Goal: Task Accomplishment & Management: Complete application form

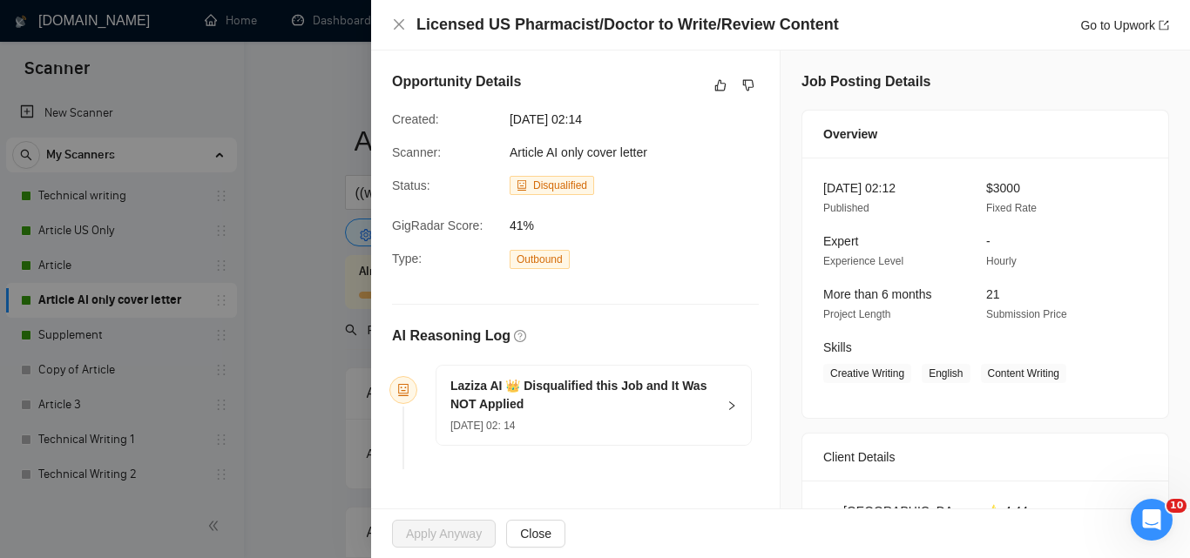
click at [289, 195] on div at bounding box center [595, 279] width 1190 height 558
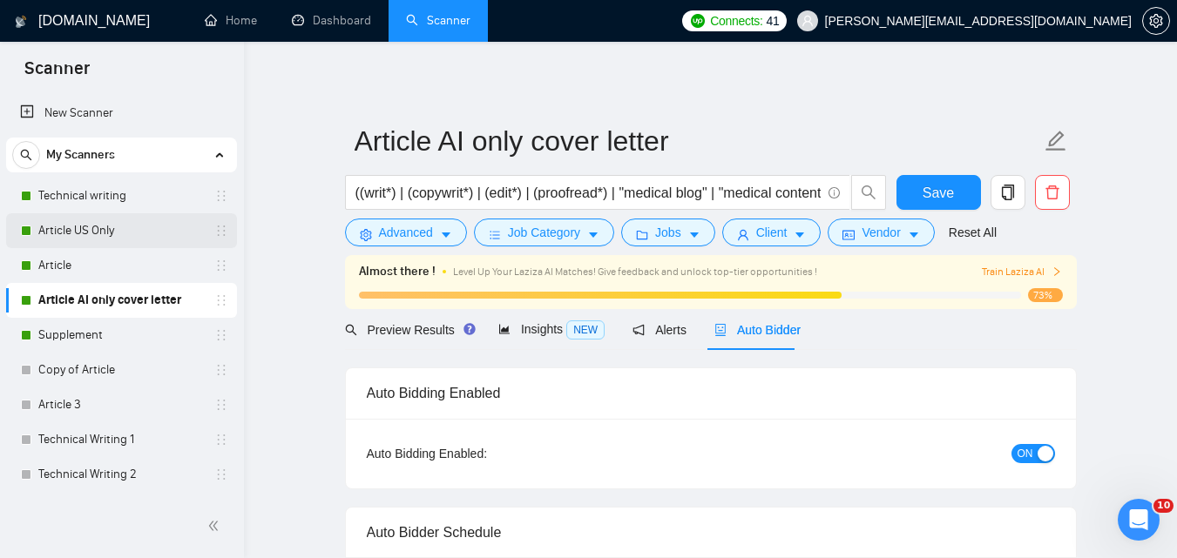
click at [111, 230] on link "Article US Only" at bounding box center [121, 230] width 166 height 35
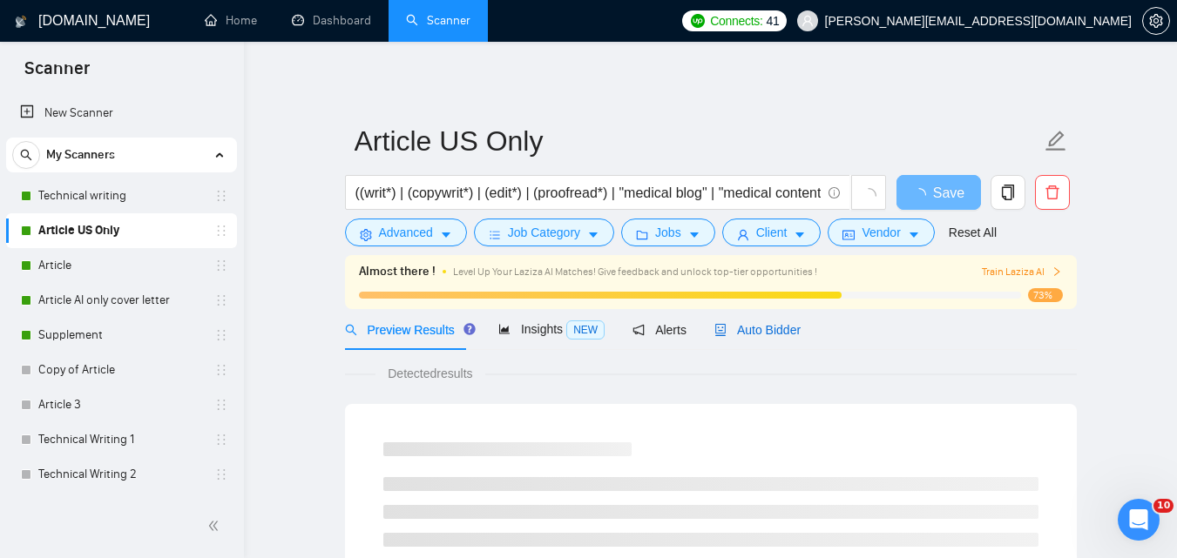
click at [754, 328] on span "Auto Bidder" at bounding box center [757, 330] width 86 height 14
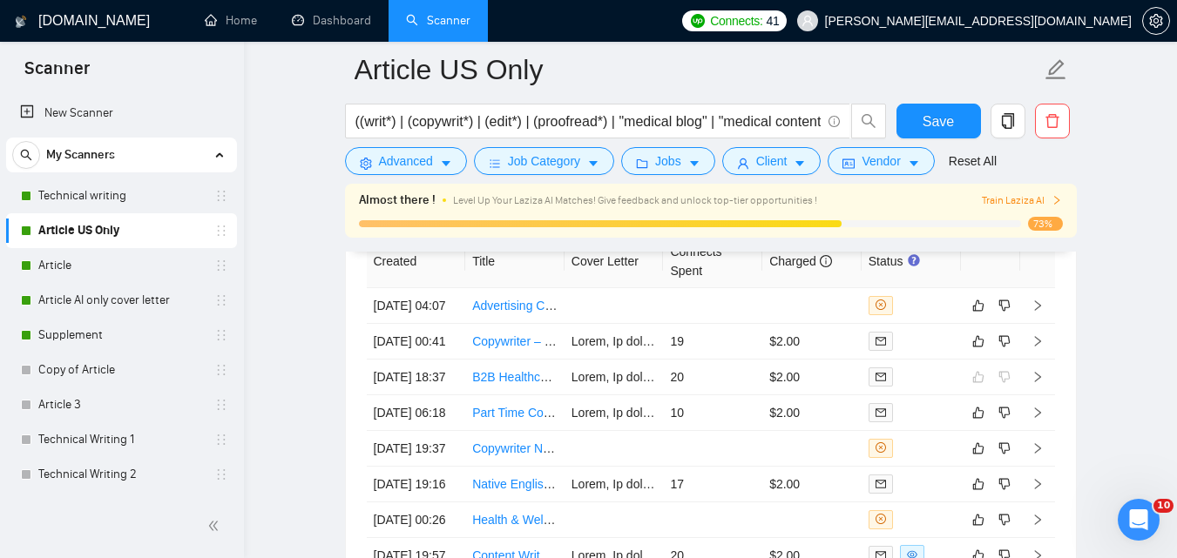
scroll to position [4313, 0]
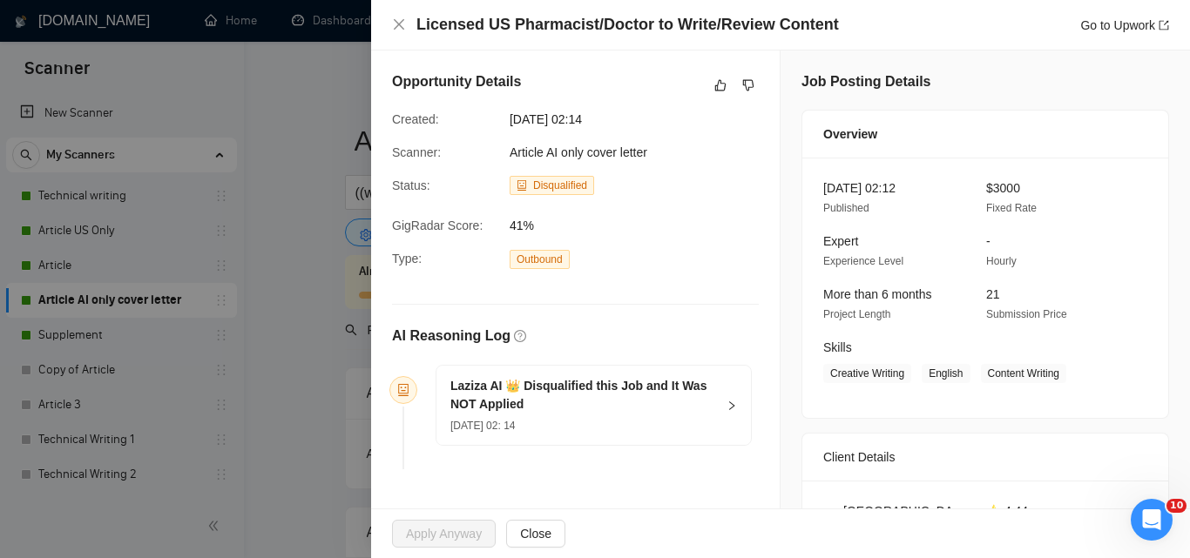
click at [302, 260] on div at bounding box center [595, 279] width 1190 height 558
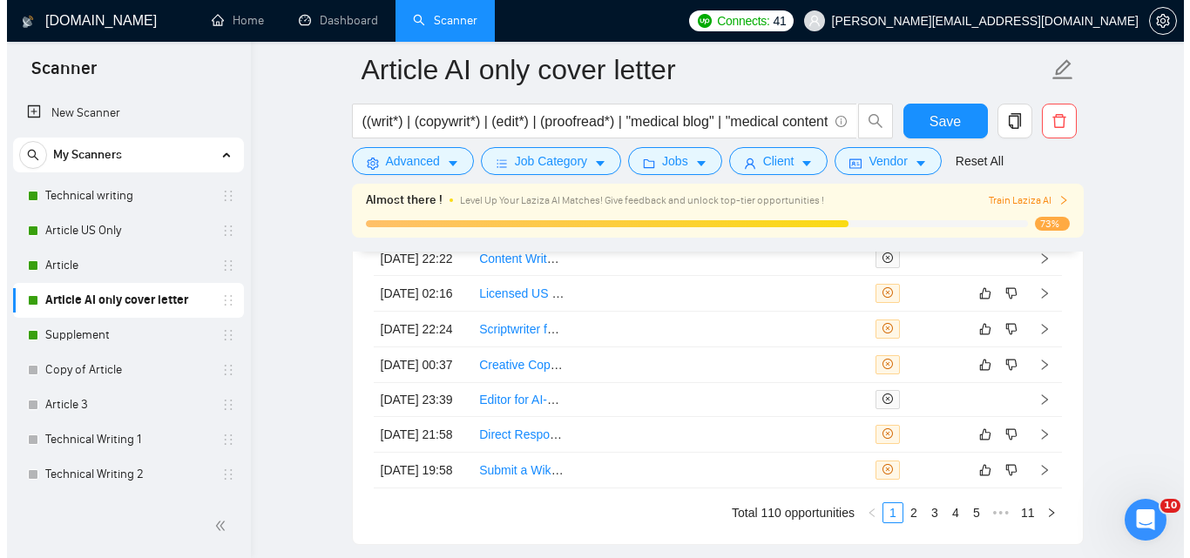
scroll to position [4449, 0]
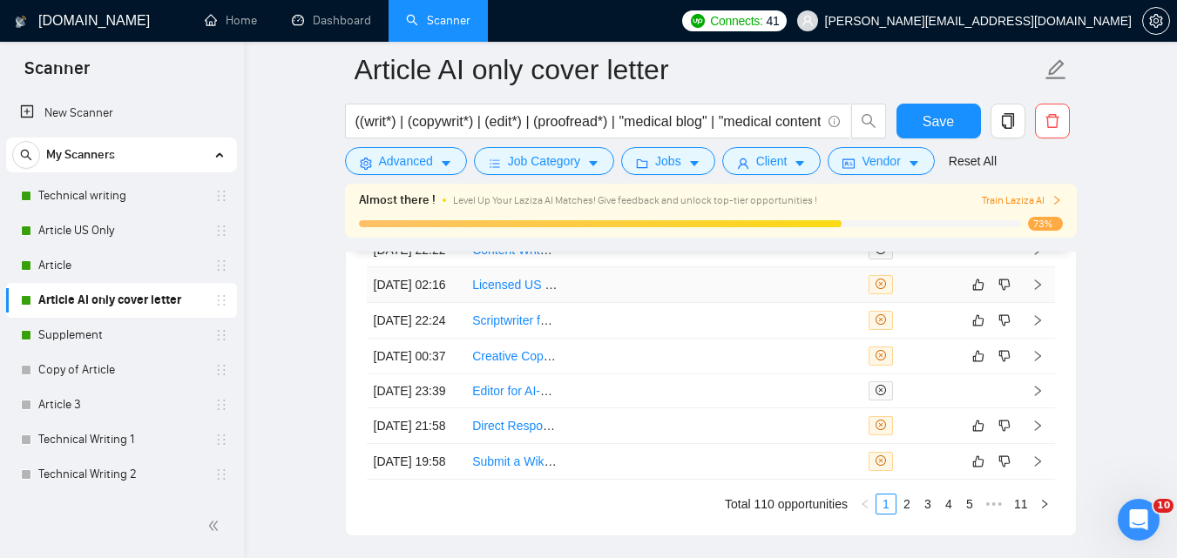
click at [531, 292] on link "Licensed US Pharmacist/Doctor to Write/Review Content" at bounding box center [626, 285] width 308 height 14
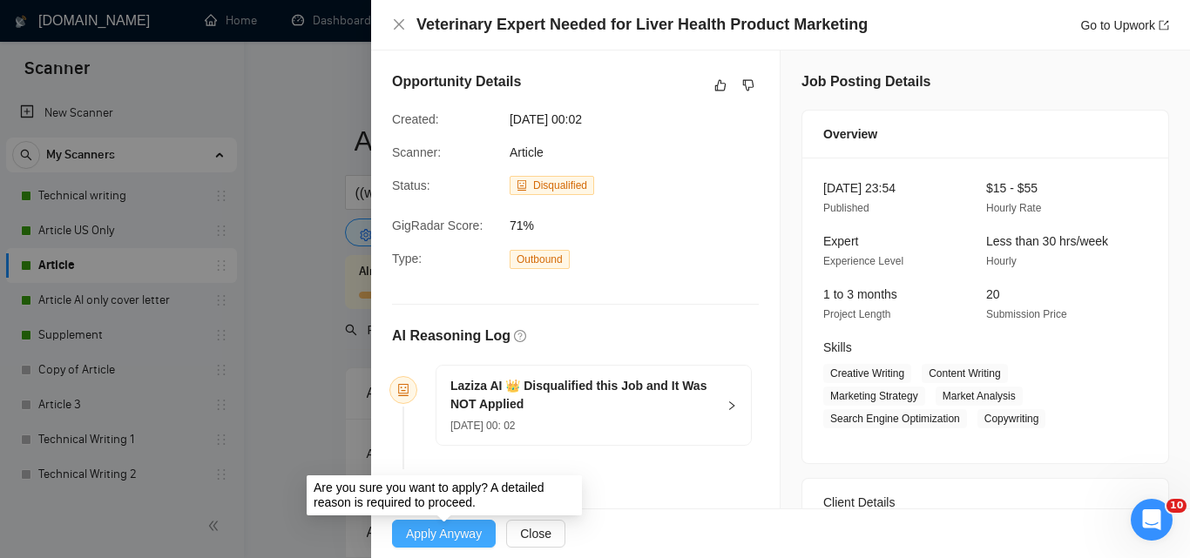
click at [446, 534] on span "Apply Anyway" at bounding box center [444, 533] width 76 height 19
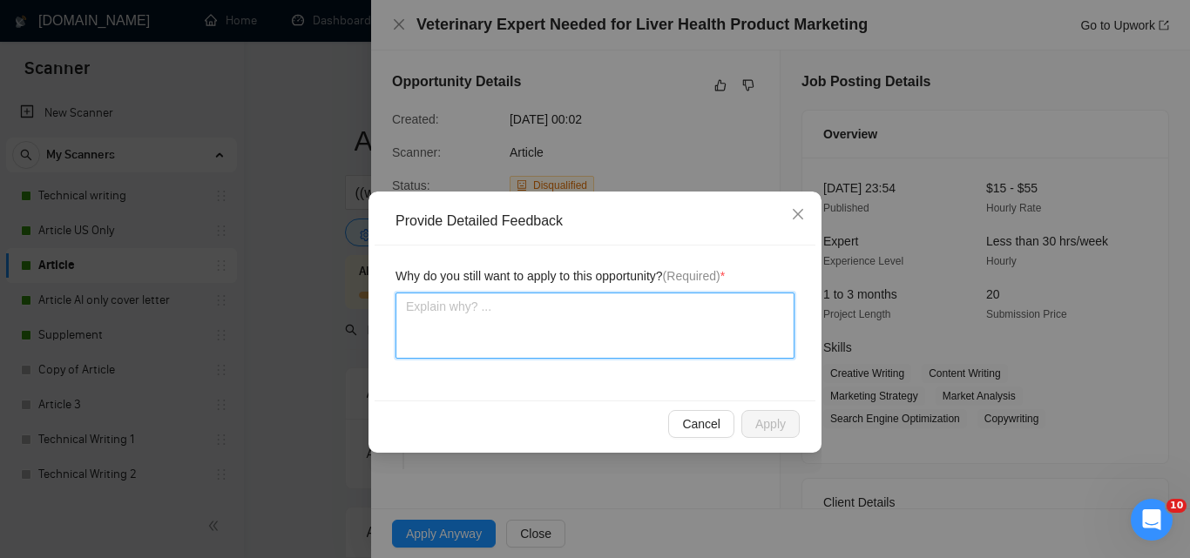
click at [619, 311] on textarea at bounding box center [594, 326] width 399 height 66
type textarea "I"
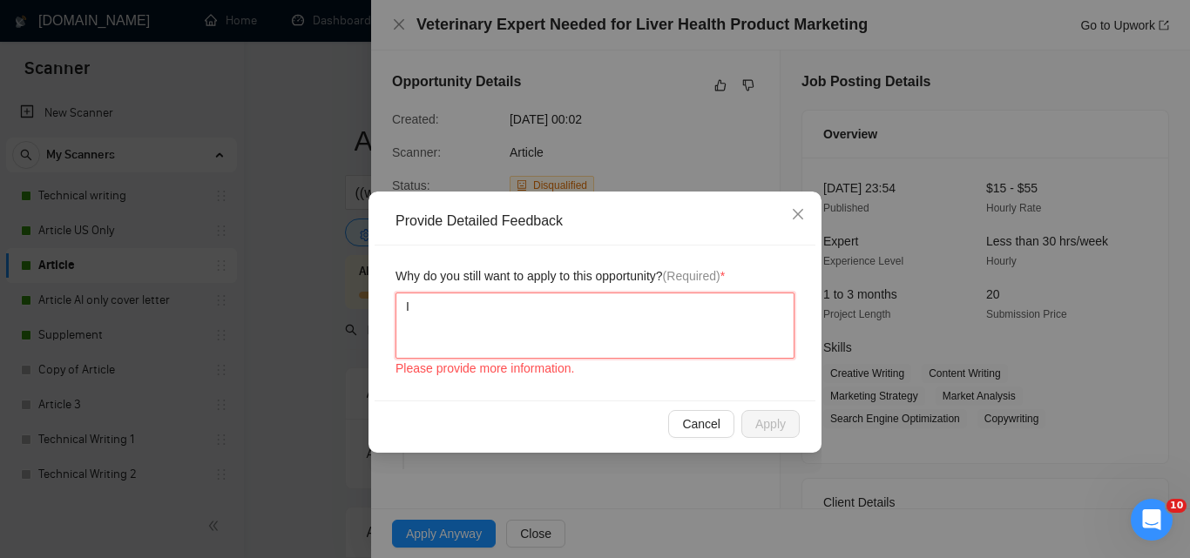
type textarea "It"
type textarea "It s"
type textarea "It sh"
type textarea "It sho"
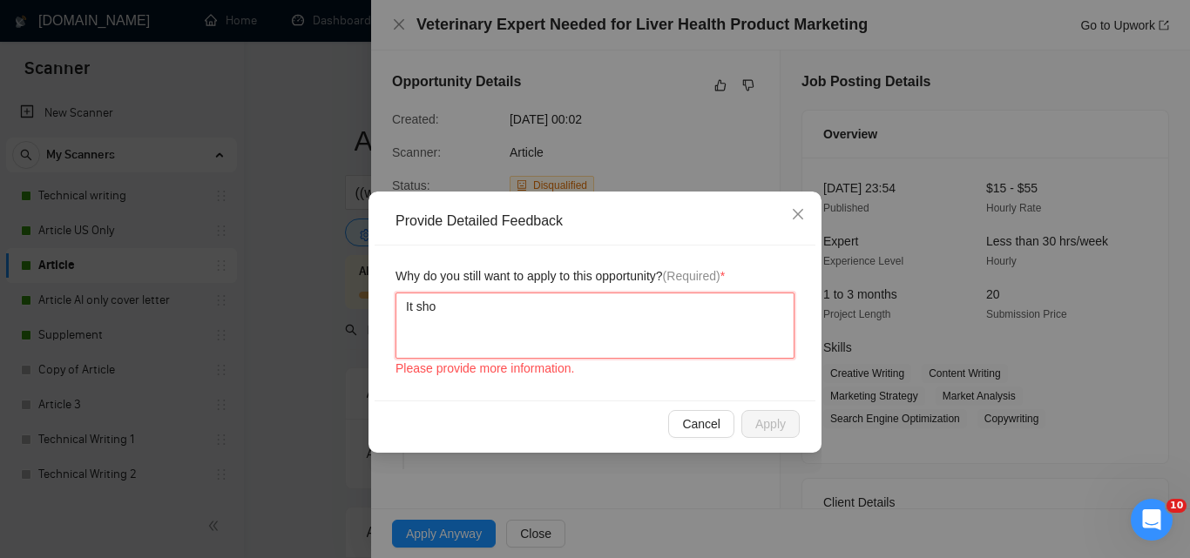
type textarea "It shou"
type textarea "It shoul"
type textarea "It should"
type textarea "It should a"
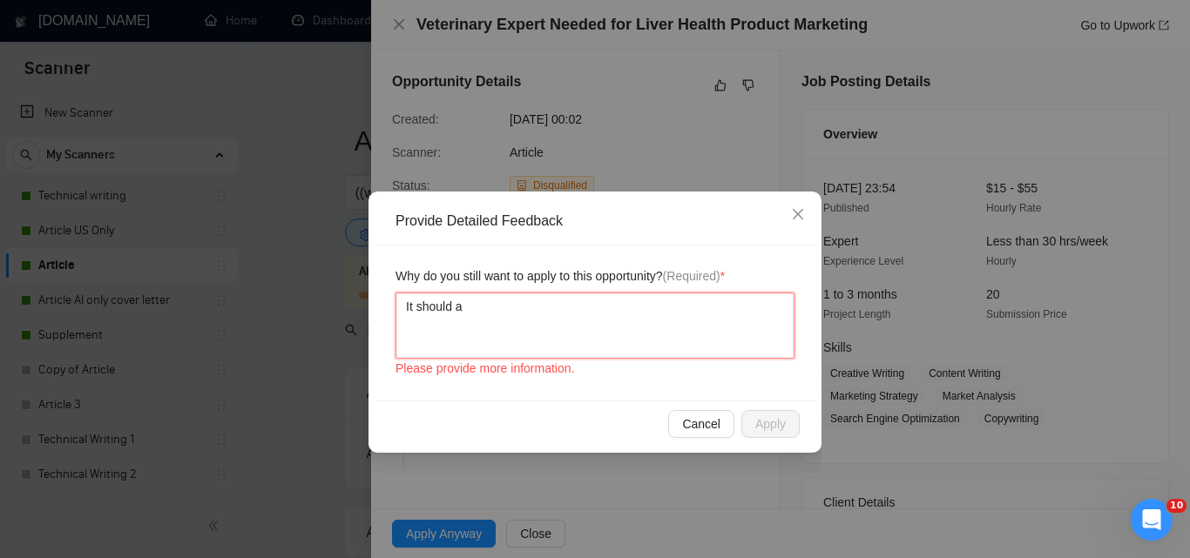
type textarea "It should ap"
type textarea "It should app"
type textarea "It should appl"
type textarea "It should apply"
type textarea "It should apply!"
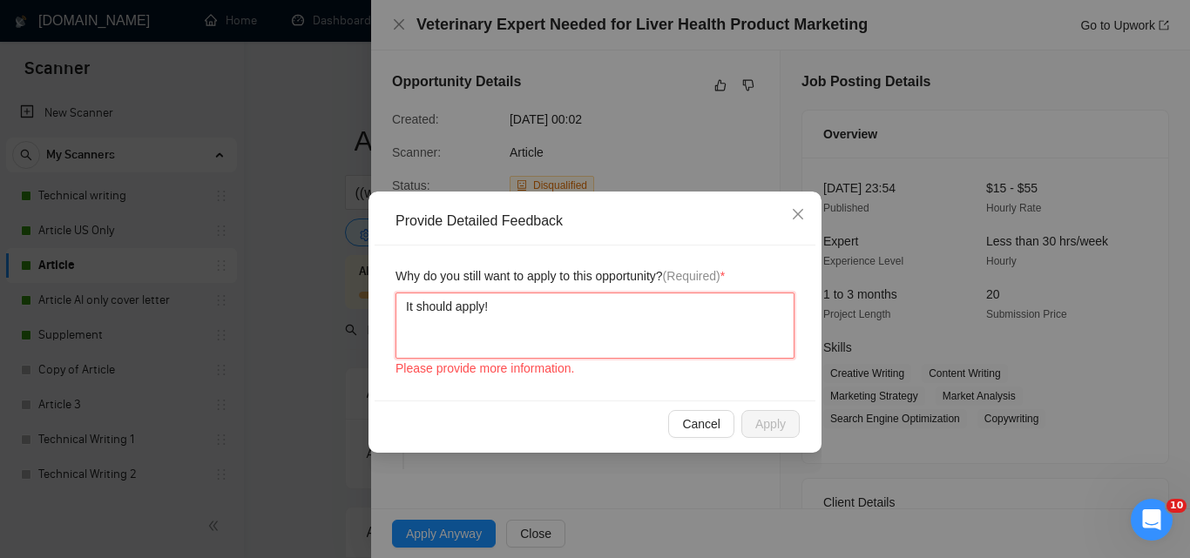
type textarea "It should apply!!"
type textarea "It should apply!"
type textarea "It should apply"
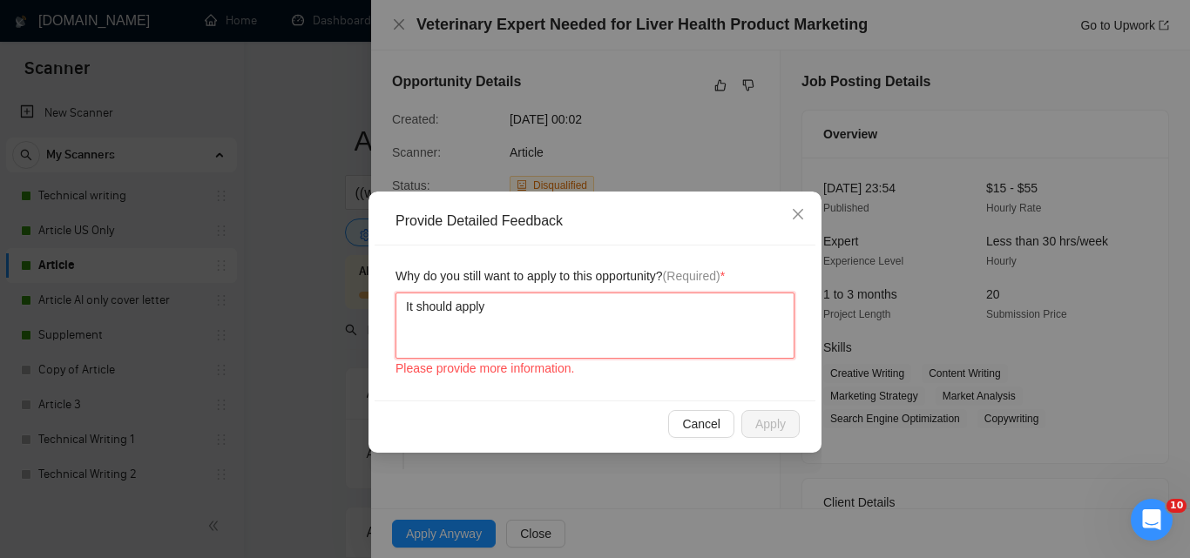
type textarea "It should appl"
type textarea "It should app"
type textarea "It should ap"
type textarea "It should a"
type textarea "It should"
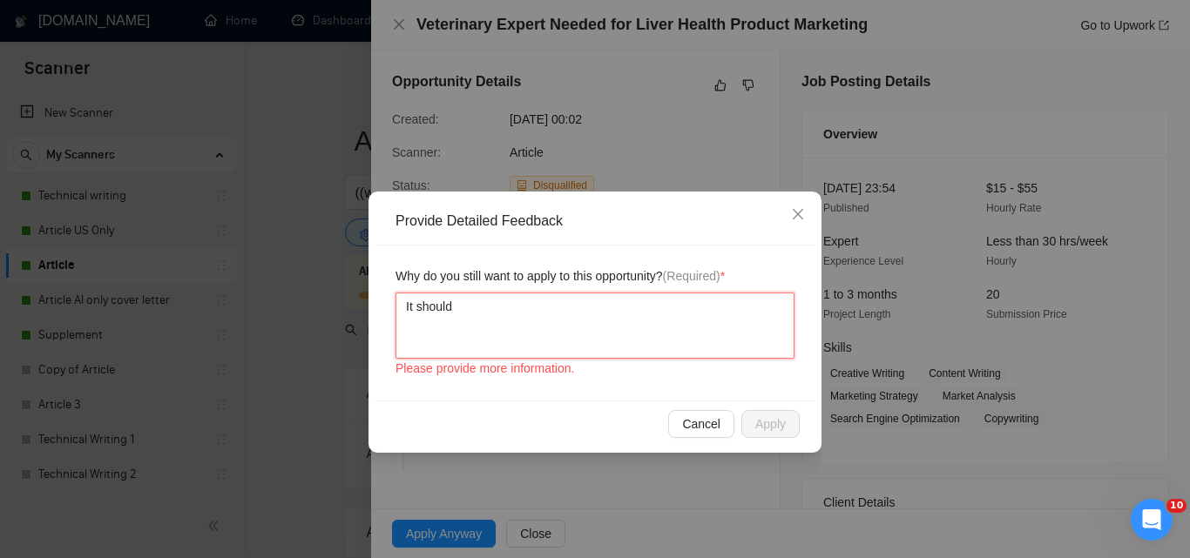
type textarea "It shoul"
type textarea "It shou"
type textarea "It sho"
type textarea "It sh"
type textarea "It s"
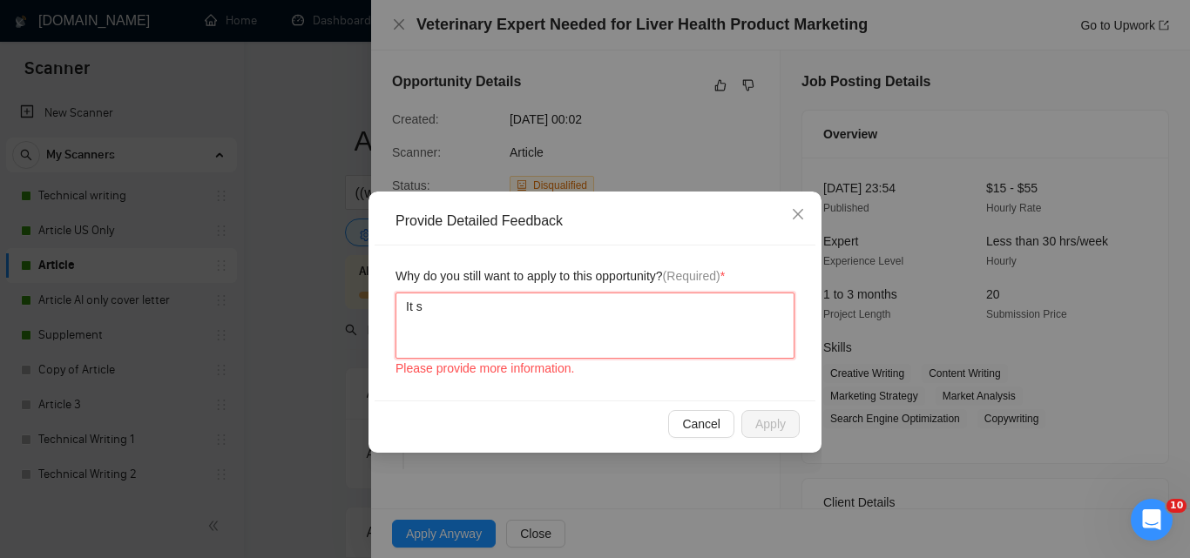
type textarea "It"
type textarea "I"
type textarea "L"
type textarea "LA"
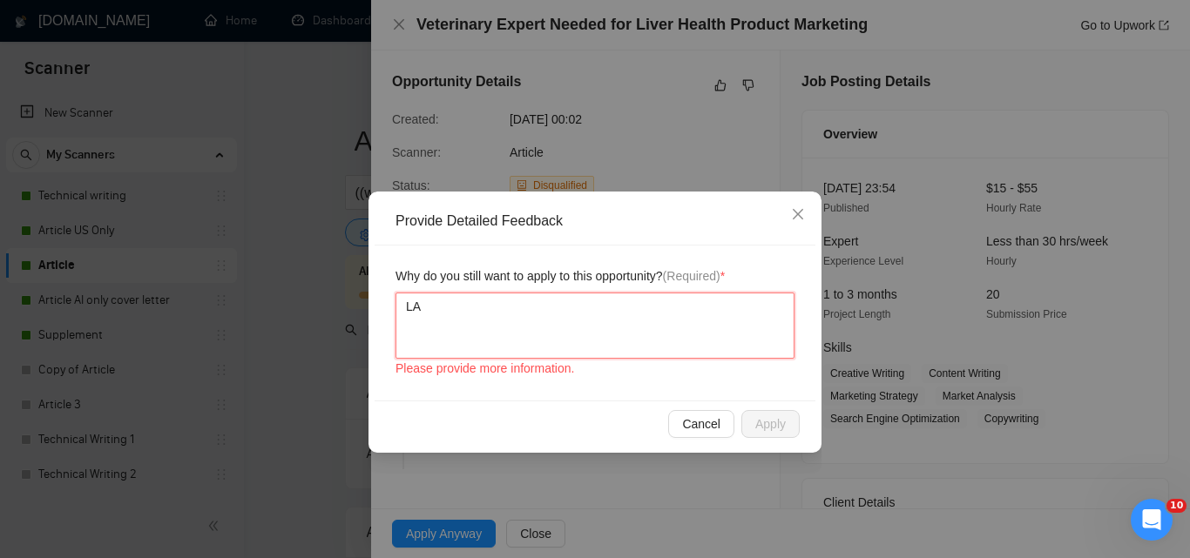
type textarea "LAz"
type textarea "LA"
type textarea "L"
type textarea "La"
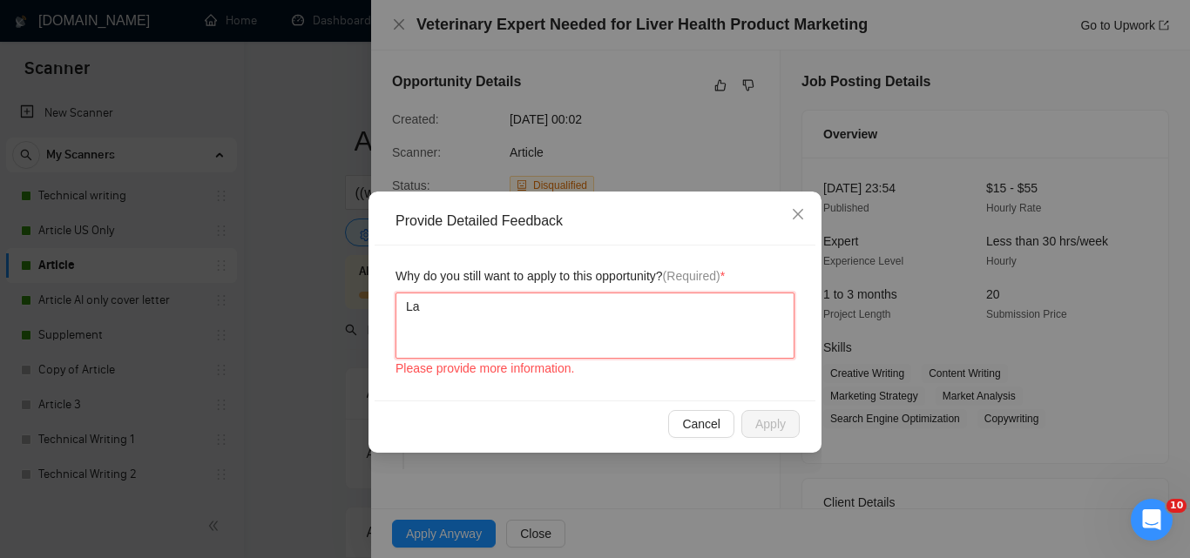
type textarea "Laz"
type textarea "Laziz"
type textarea "Laziza"
type textarea "Laziza s"
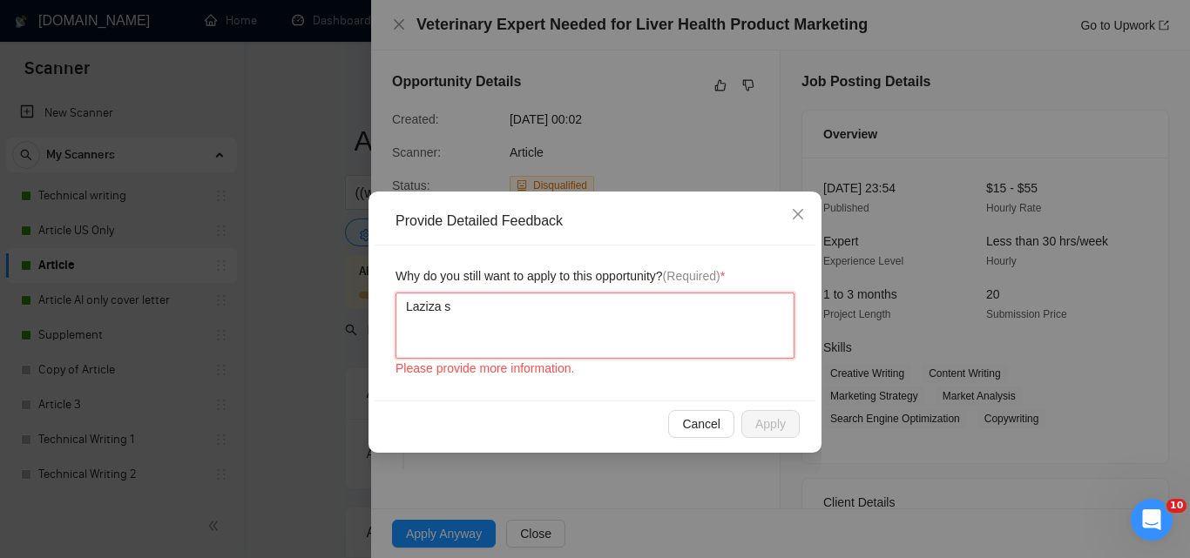
type textarea "Laziza sh"
type textarea "Laziza sho"
type textarea "Laziza shou"
type textarea "Laziza should"
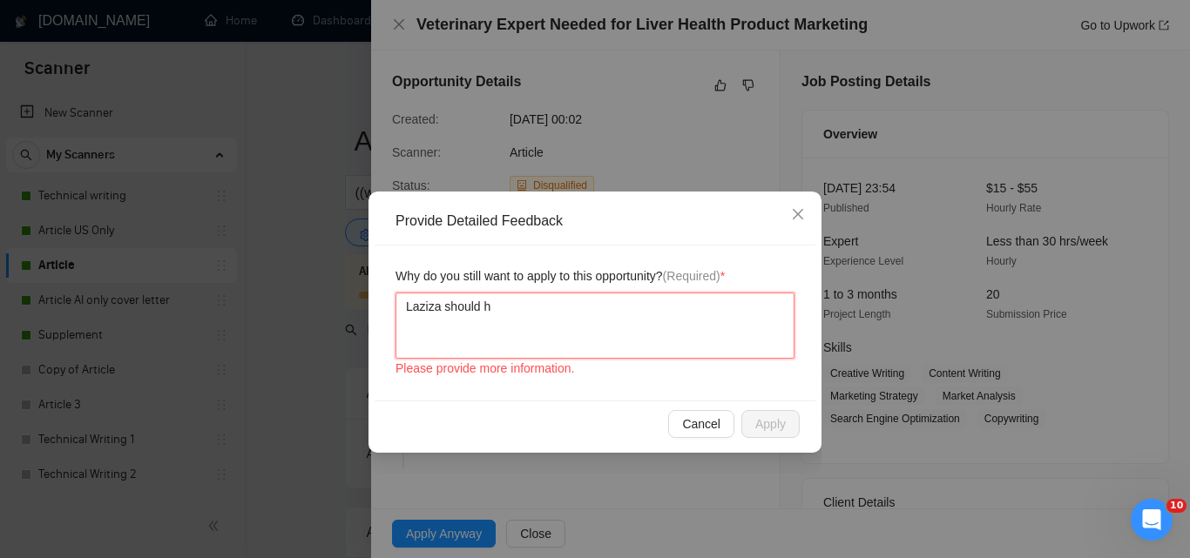
type textarea "Laziza should ha"
type textarea "Laziza should hav"
type textarea "Laziza should have"
type textarea "Laziza should have a"
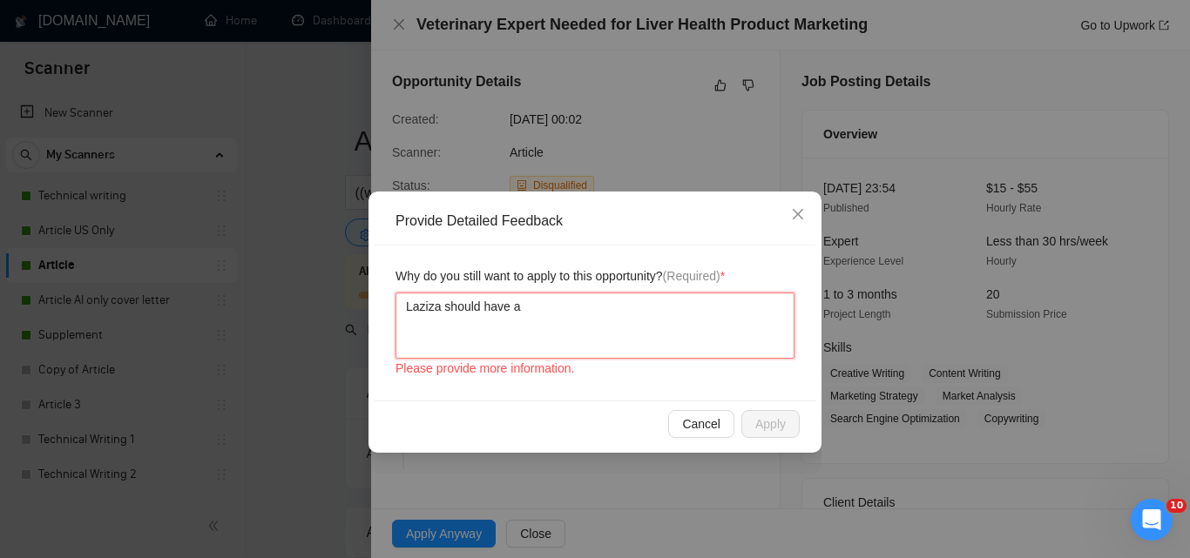
type textarea "Laziza should have ap"
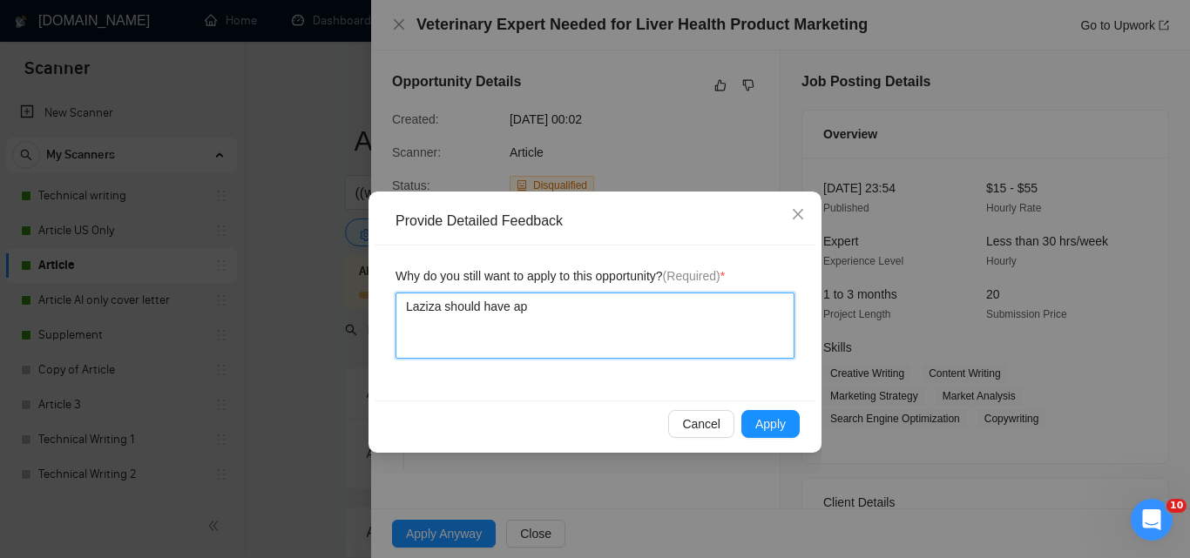
type textarea "Laziza should have app"
type textarea "Laziza should have appl"
type textarea "Laziza should have appli"
type textarea "[PERSON_NAME] should have applie"
type textarea "Laziza should have applied"
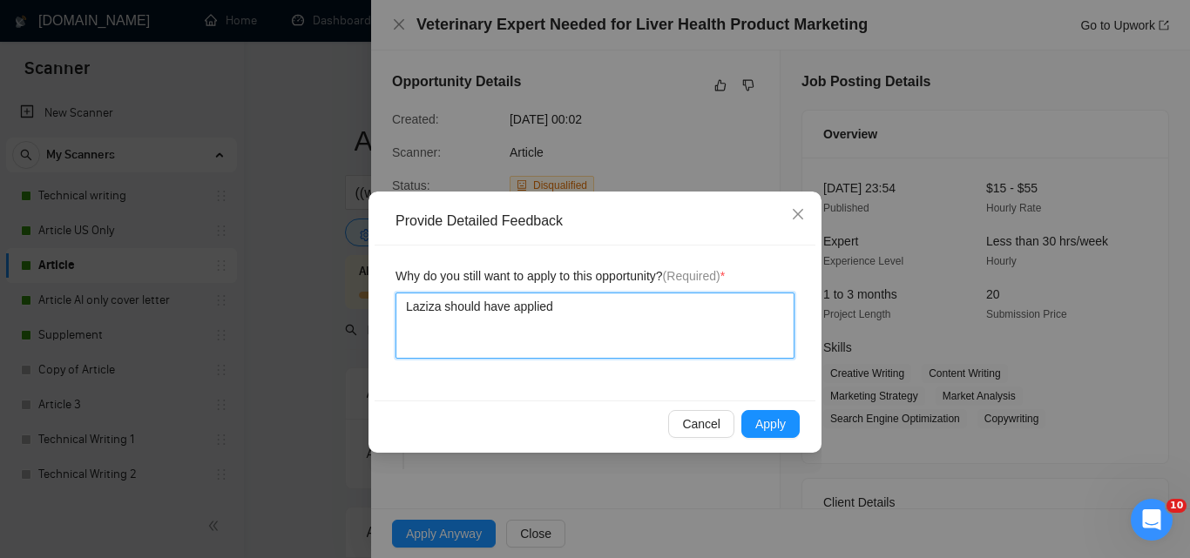
type textarea "Laziza should have applied"
type textarea "Laziza should have applied o"
type textarea "Laziza should have applied on"
type textarea "Laziza should have applied on g"
type textarea "Laziza should have applied on gt"
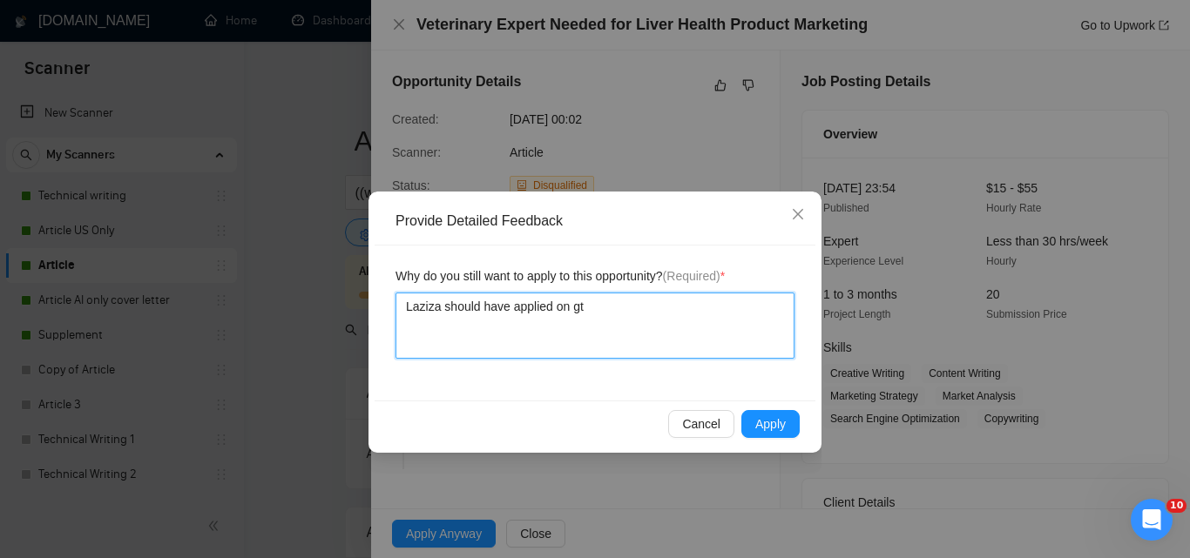
type textarea "Laziza should have applied on g"
type textarea "Laziza should have applied on"
type textarea "Laziza should have applied on t"
type textarea "Laziza should have applied on th"
type textarea "Laziza should have applied on thi"
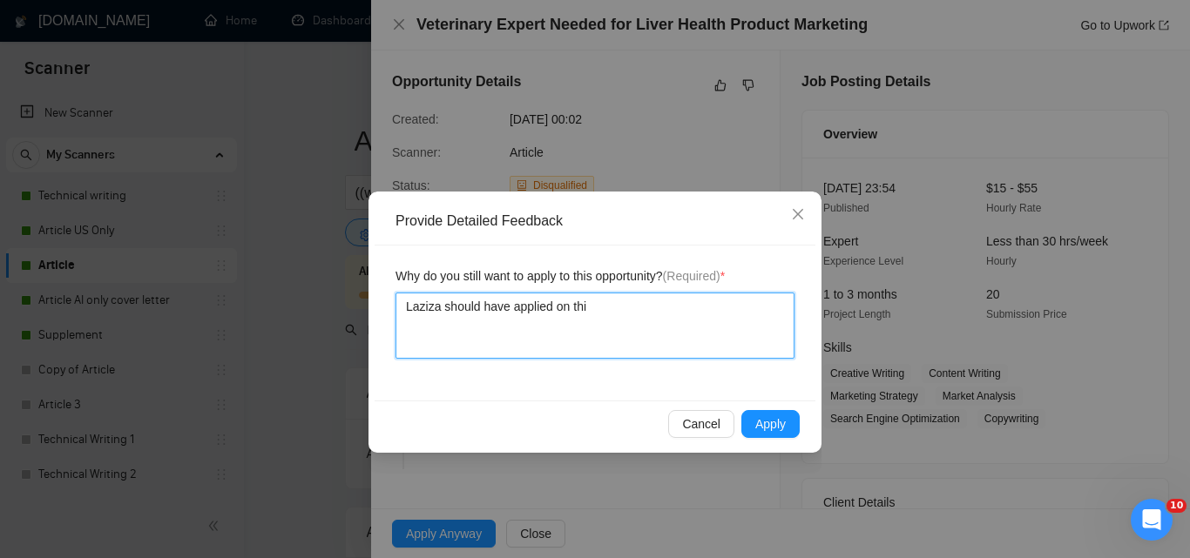
type textarea "Laziza should have applied on this"
type textarea "Laziza should have applied on this j"
type textarea "Laziza should have applied on this jo"
type textarea "[PERSON_NAME] should have applied on this job"
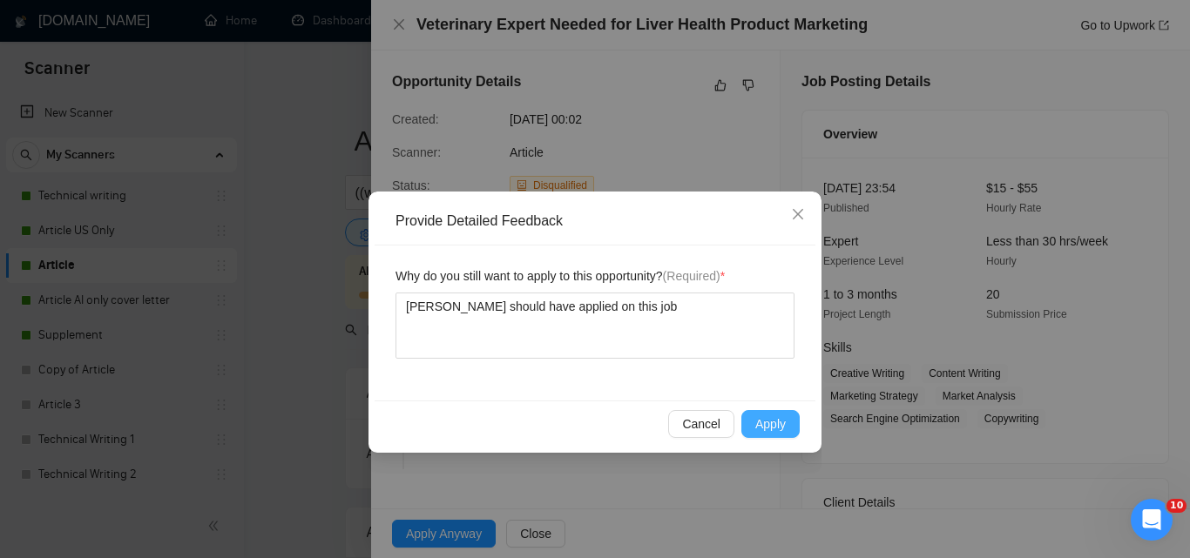
click at [777, 426] on span "Apply" at bounding box center [770, 424] width 30 height 19
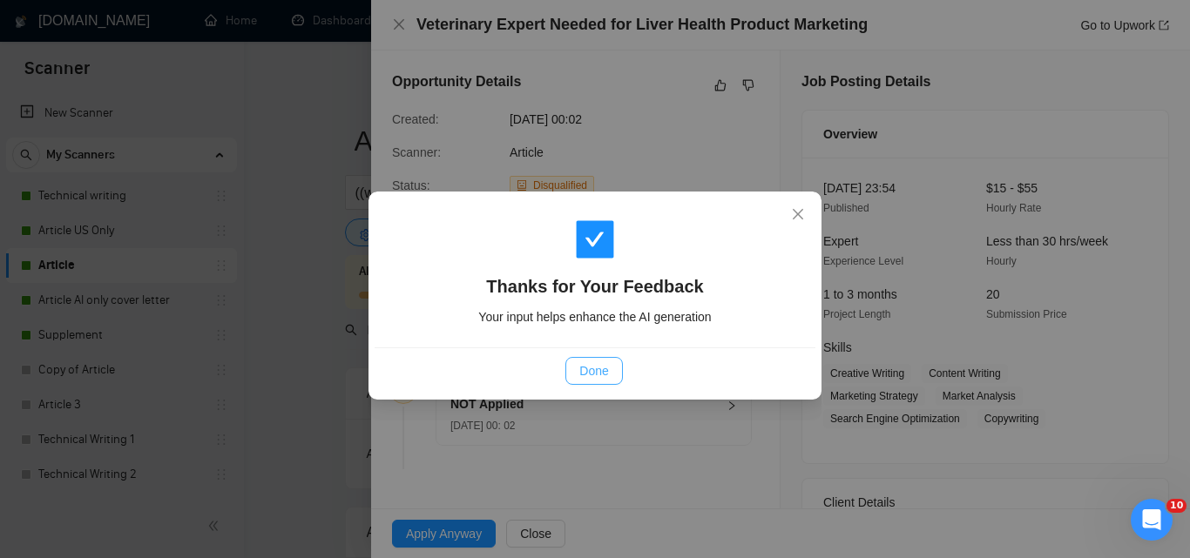
click at [585, 366] on span "Done" at bounding box center [593, 371] width 29 height 19
